Goal: Task Accomplishment & Management: Use online tool/utility

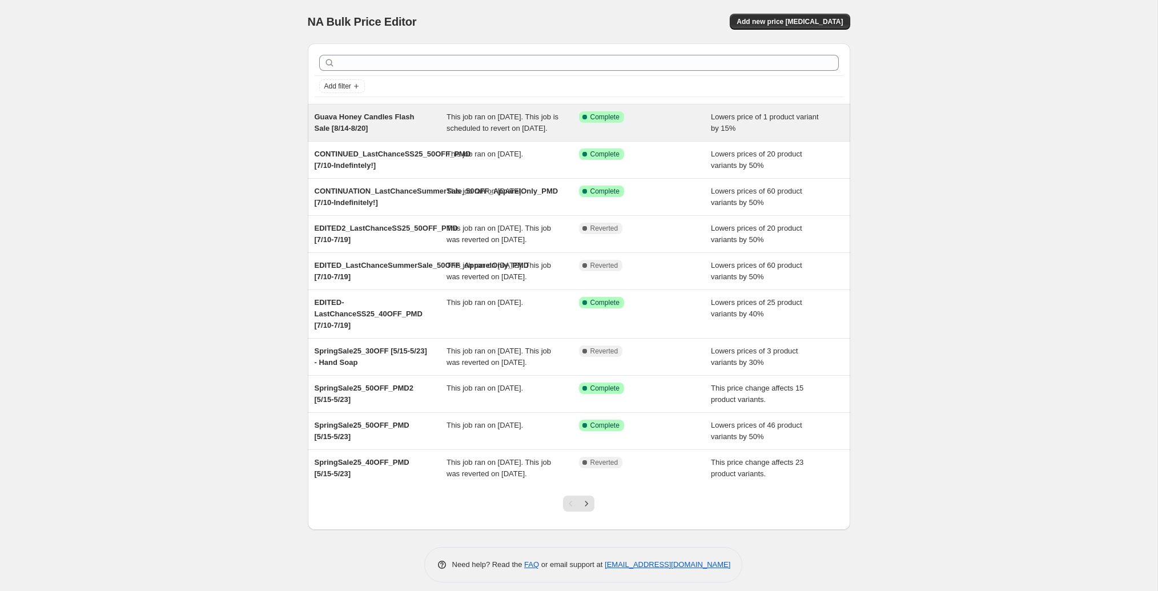
click at [407, 118] on span "Guava Honey Candles Flash Sale [8/14-8/20]" at bounding box center [365, 122] width 100 height 20
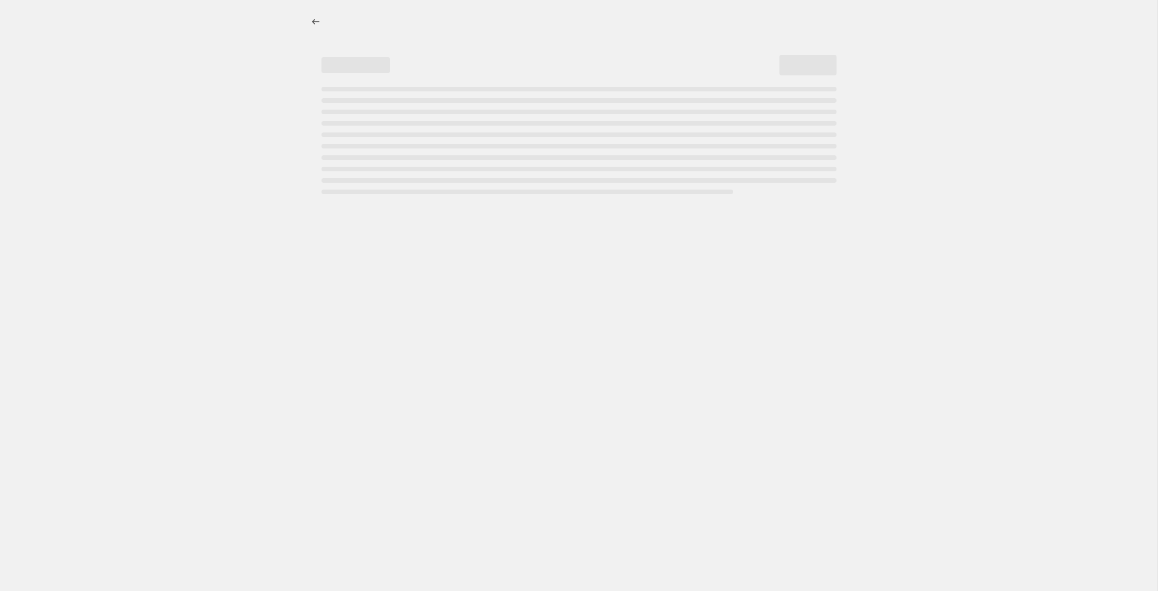
select select "percentage"
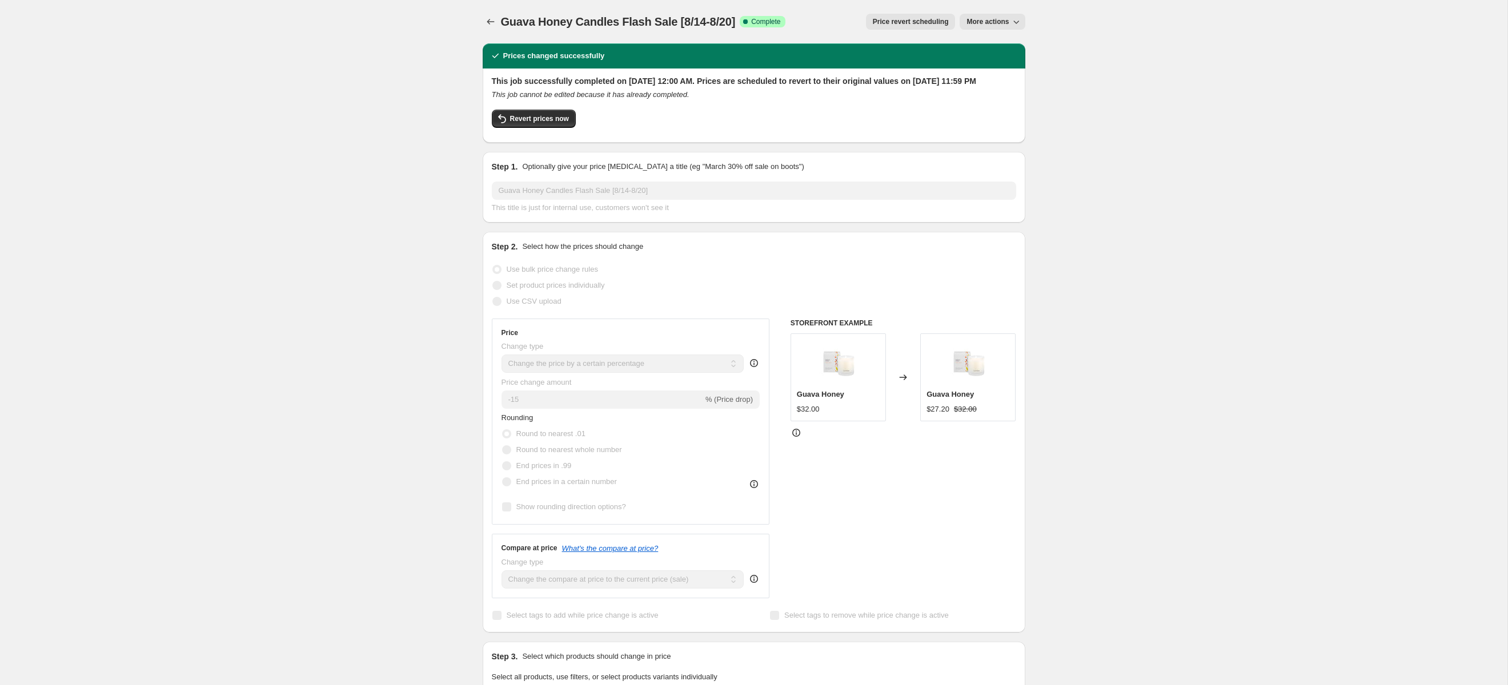
click at [917, 21] on span "Price revert scheduling" at bounding box center [911, 21] width 76 height 9
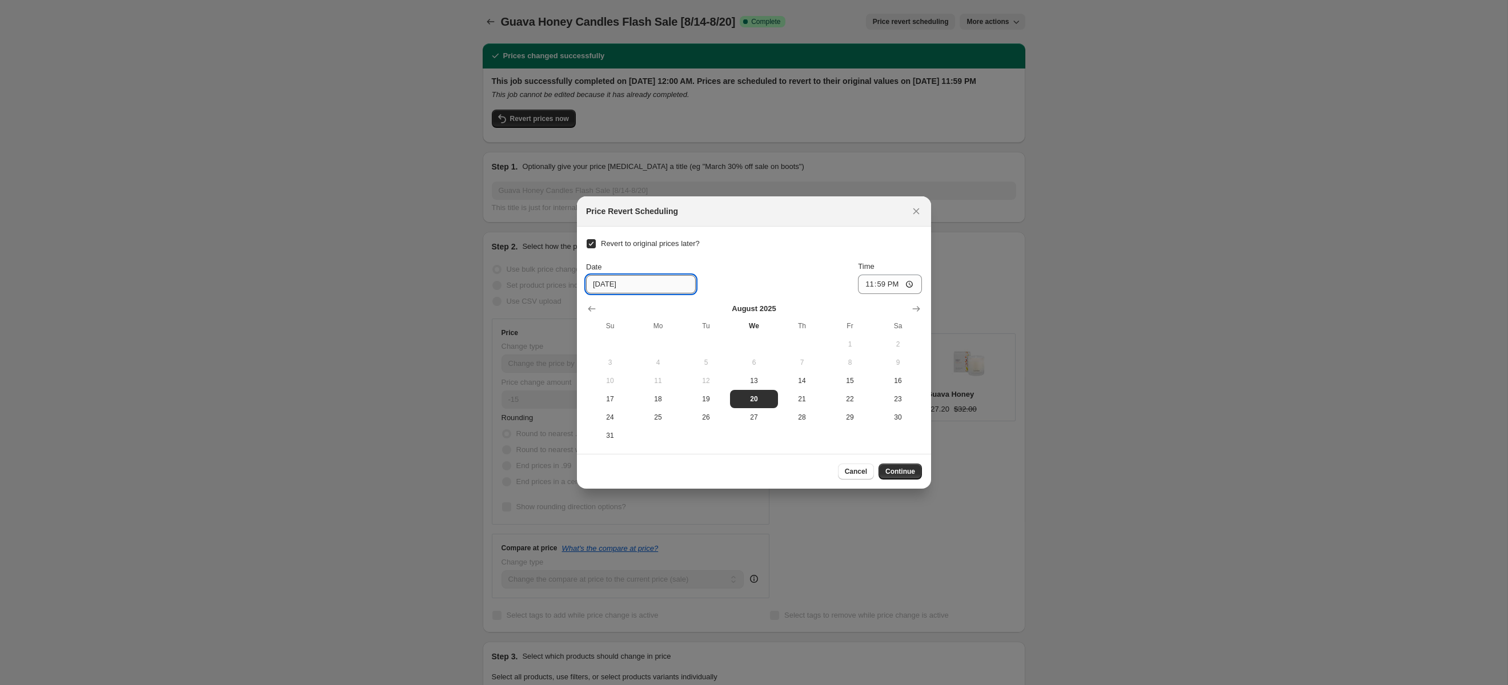
click at [600, 284] on input "[DATE]" at bounding box center [641, 284] width 110 height 18
click at [609, 286] on input "[DATE]" at bounding box center [641, 284] width 110 height 18
click at [919, 312] on icon "Show next month, September 2025" at bounding box center [915, 308] width 11 height 11
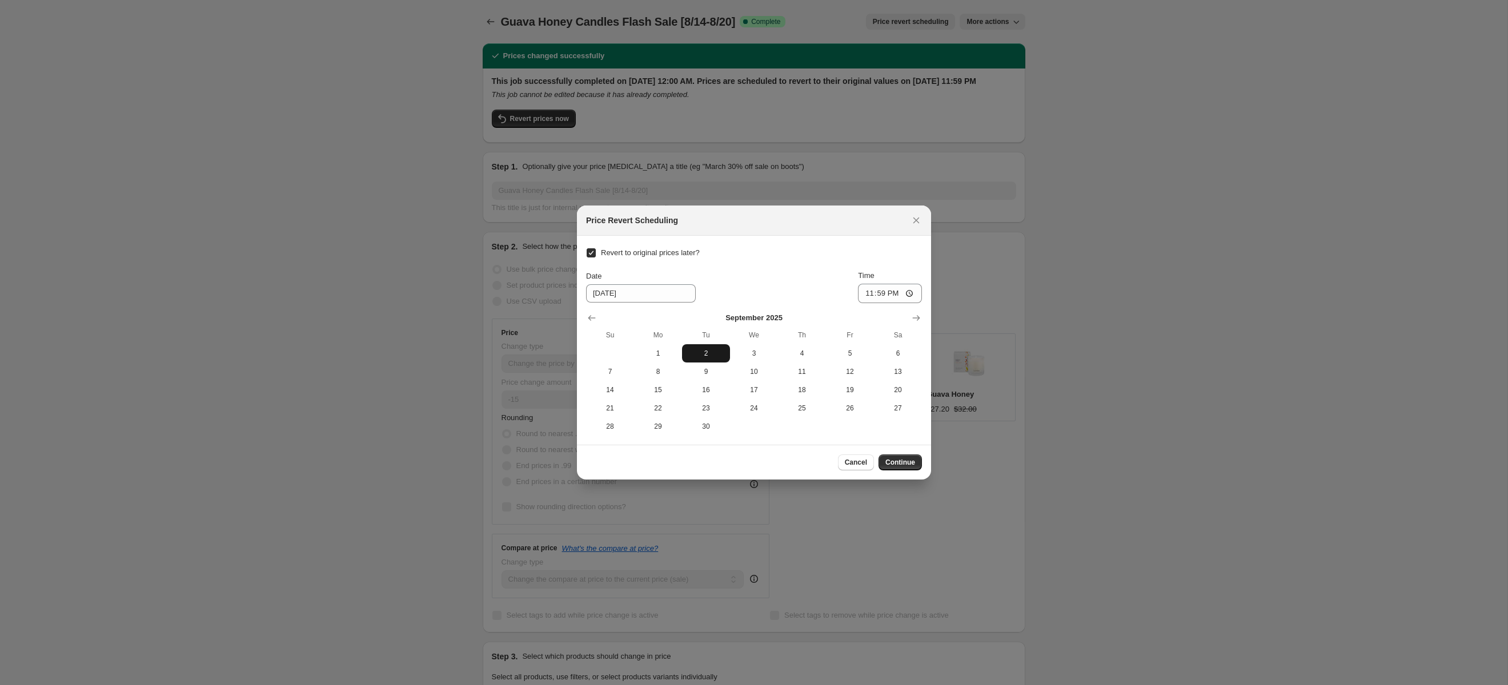
click at [708, 356] on span "2" at bounding box center [705, 353] width 39 height 9
type input "[DATE]"
click at [903, 461] on span "Continue" at bounding box center [900, 462] width 30 height 9
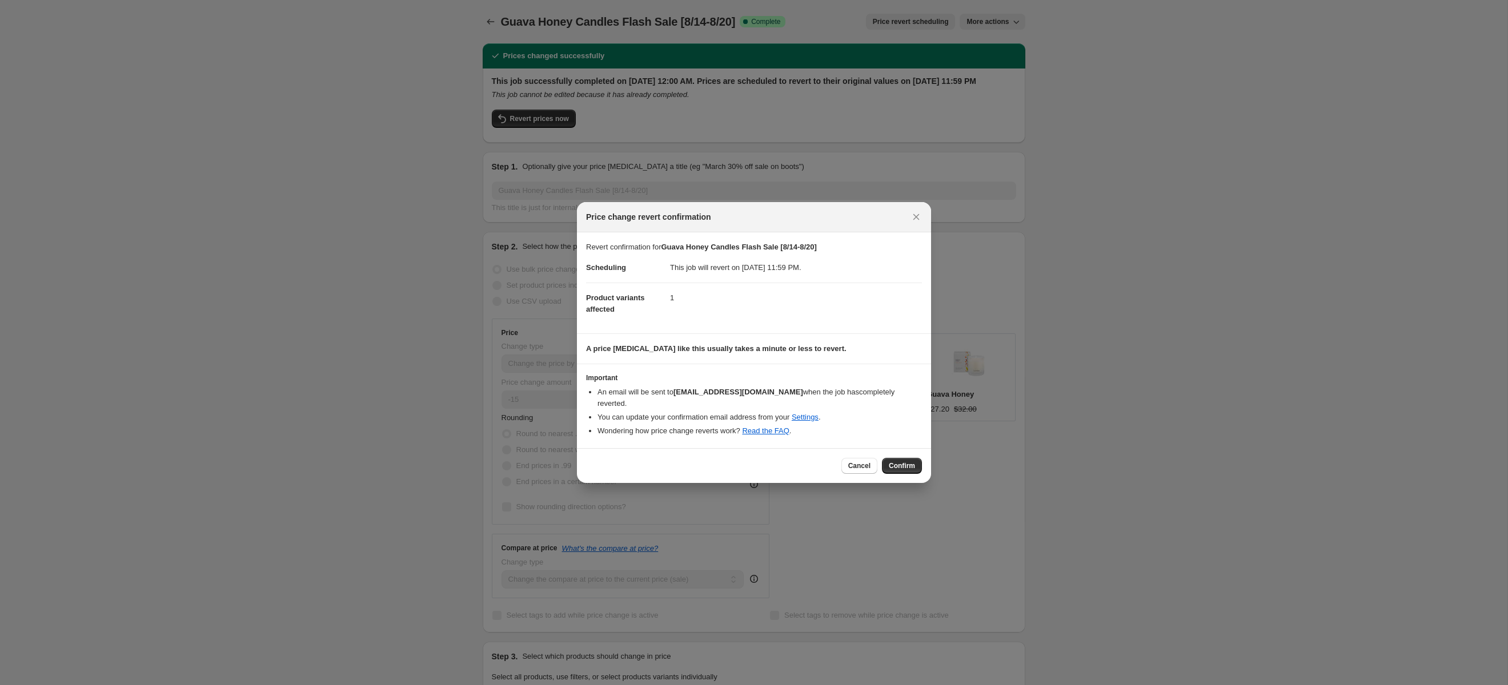
click at [903, 461] on span "Confirm" at bounding box center [902, 465] width 26 height 9
